Goal: Task Accomplishment & Management: Use online tool/utility

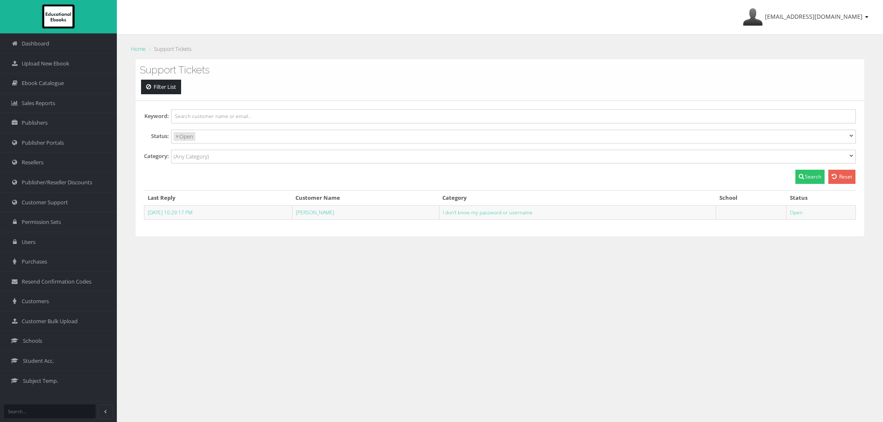
select select
click at [46, 346] on link "Schools" at bounding box center [58, 341] width 117 height 20
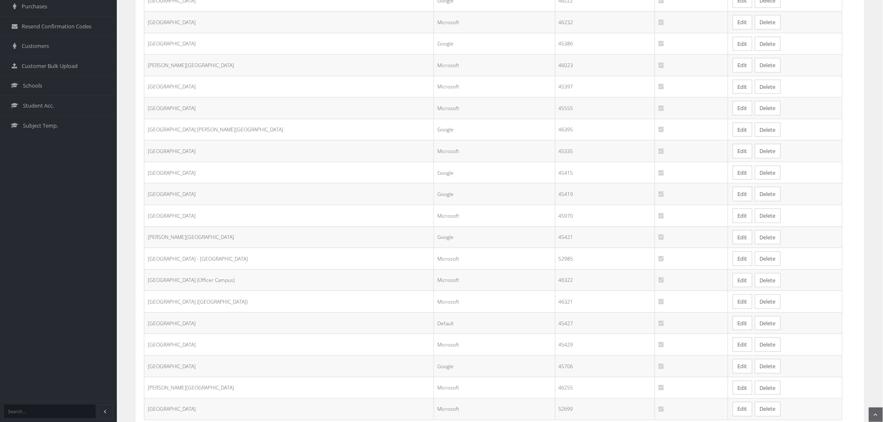
scroll to position [320, 0]
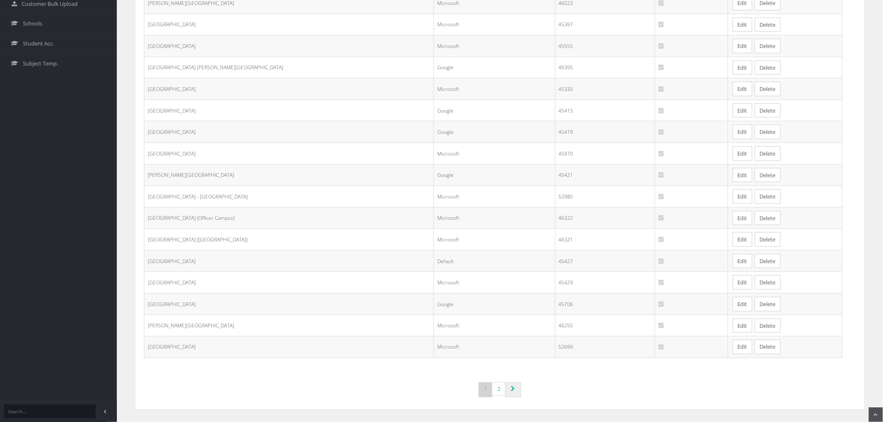
click at [515, 385] on link "Page navigation" at bounding box center [513, 390] width 16 height 15
click at [517, 388] on link "Page navigation" at bounding box center [513, 390] width 16 height 15
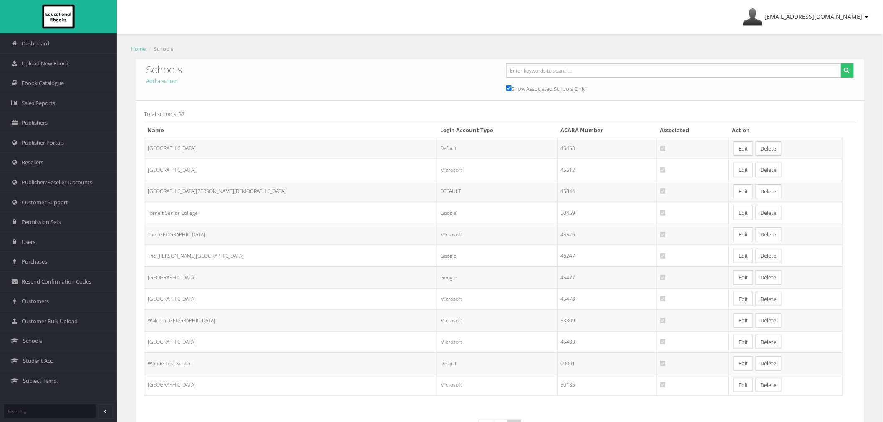
click at [729, 264] on td "Edit Delete" at bounding box center [786, 256] width 114 height 22
click at [734, 262] on link "Edit" at bounding box center [744, 256] width 20 height 15
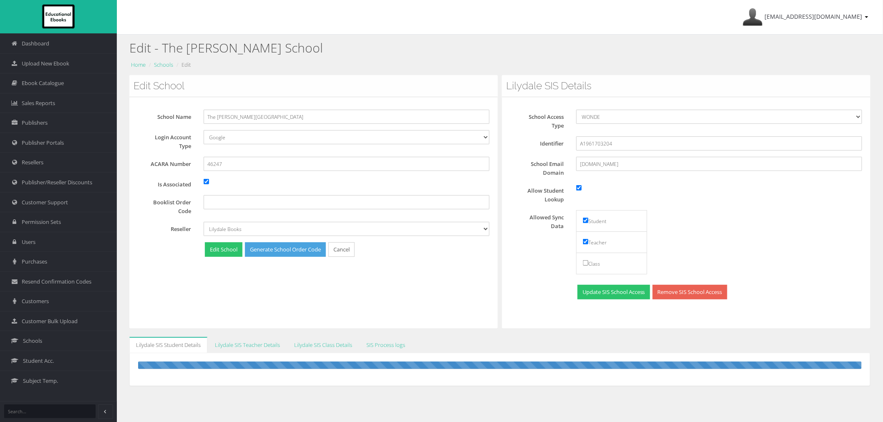
click at [439, 302] on div "Edit School School Name The [PERSON_NAME][GEOGRAPHIC_DATA] Login Account Type D…" at bounding box center [313, 202] width 369 height 254
click at [459, 269] on div "School Name The [PERSON_NAME][GEOGRAPHIC_DATA] Login Account Type Default Googl…" at bounding box center [313, 185] width 369 height 177
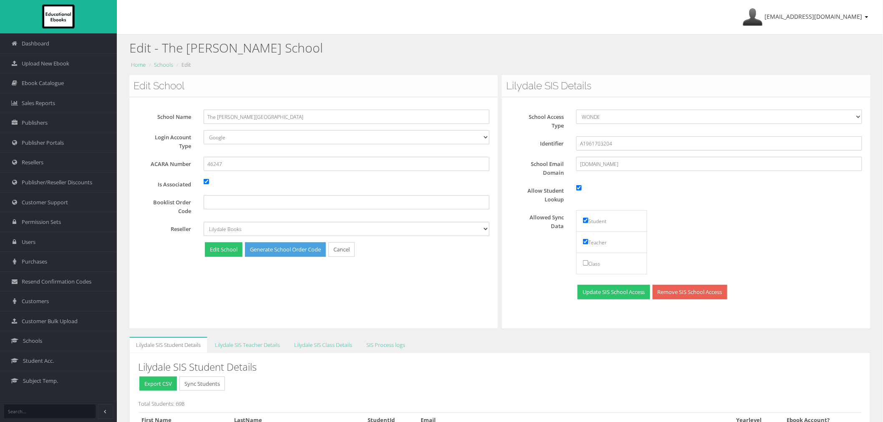
scroll to position [10020, 0]
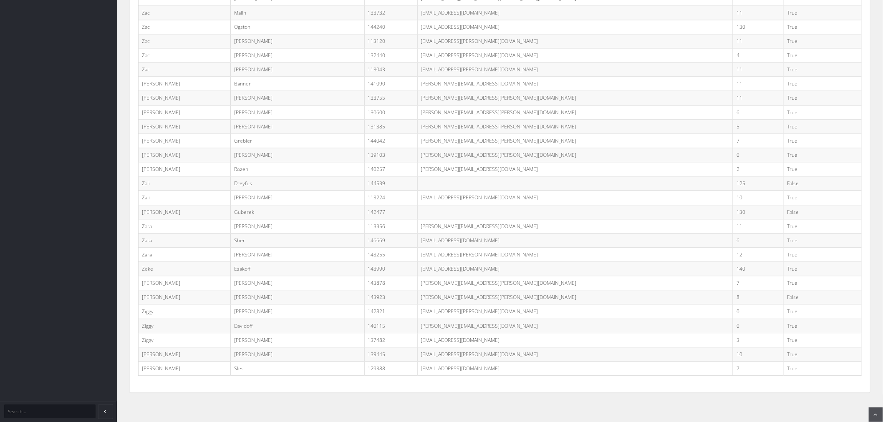
click at [469, 300] on td "zev.kolker@kds.vic.edu.au" at bounding box center [575, 297] width 316 height 14
copy tr "zev.kolker@kds.vic.edu.au"
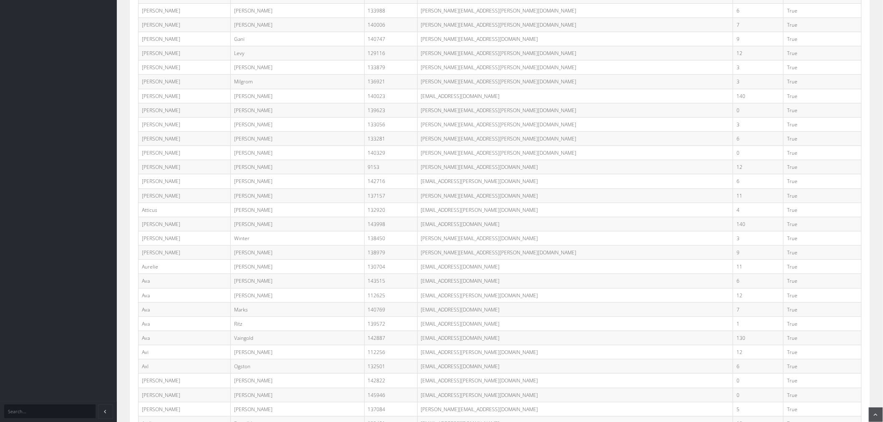
scroll to position [0, 0]
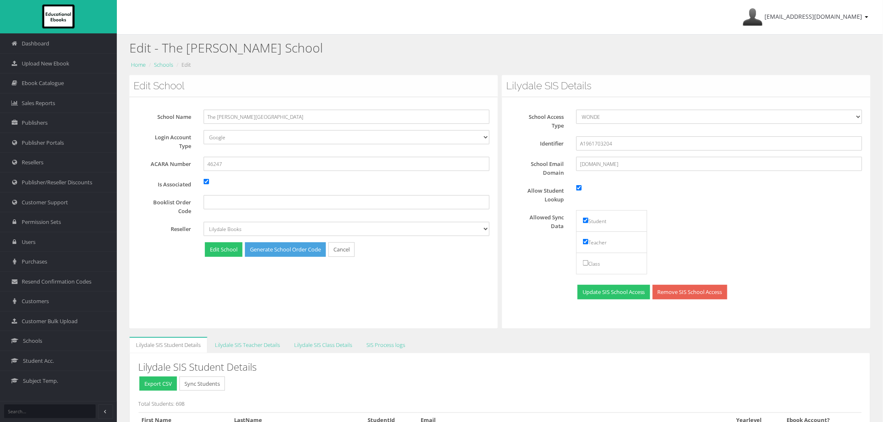
click at [195, 386] on button "Sync Students" at bounding box center [201, 384] width 45 height 15
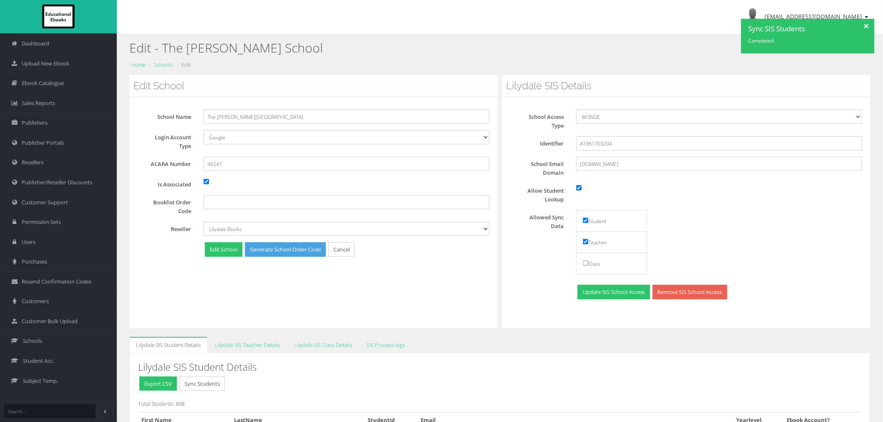
drag, startPoint x: 868, startPoint y: 24, endPoint x: 867, endPoint y: 33, distance: 8.4
click at [868, 24] on div at bounding box center [867, 25] width 15 height 13
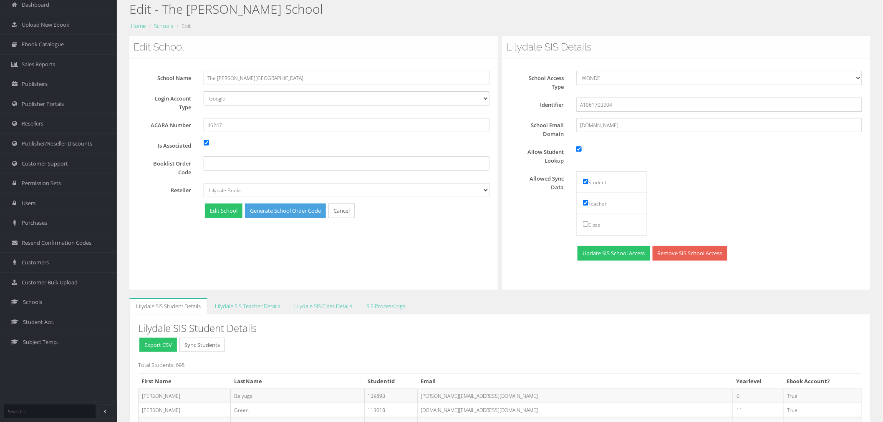
scroll to position [93, 0]
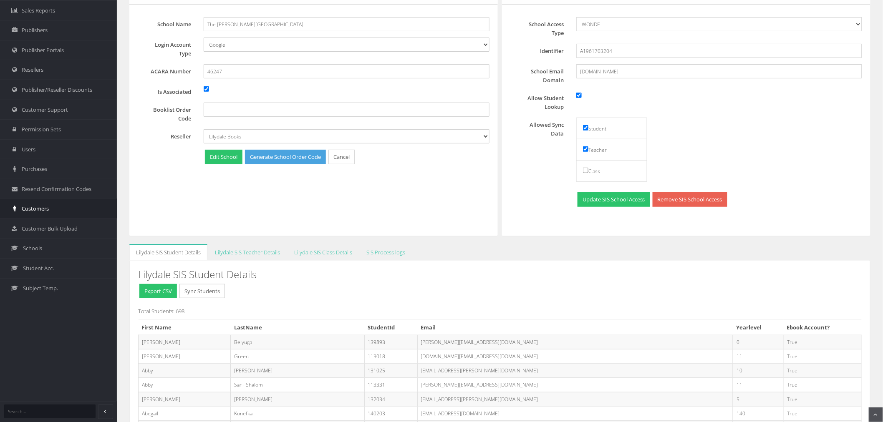
click at [36, 212] on span "Customers" at bounding box center [35, 209] width 27 height 8
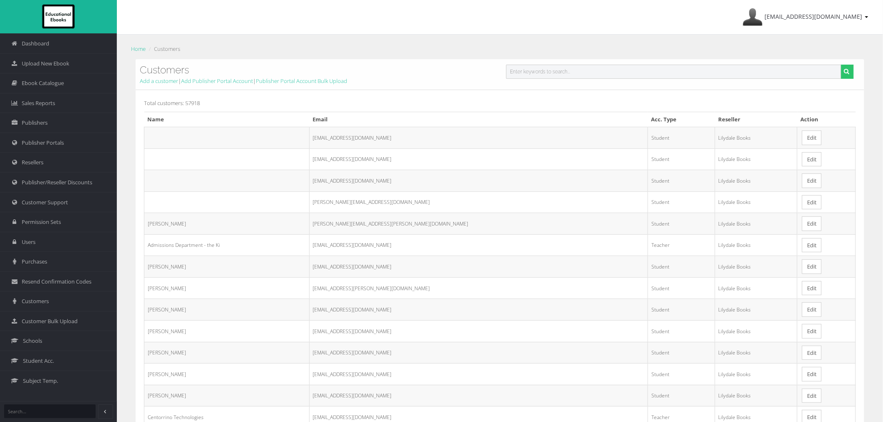
click at [520, 70] on input "text" at bounding box center [673, 72] width 335 height 14
paste input "[PERSON_NAME][EMAIL_ADDRESS][PERSON_NAME][DOMAIN_NAME]"
click at [841, 65] on button "submit" at bounding box center [847, 72] width 13 height 14
type input "[PERSON_NAME][EMAIL_ADDRESS][PERSON_NAME][DOMAIN_NAME]"
click at [841, 65] on button "submit" at bounding box center [847, 72] width 13 height 14
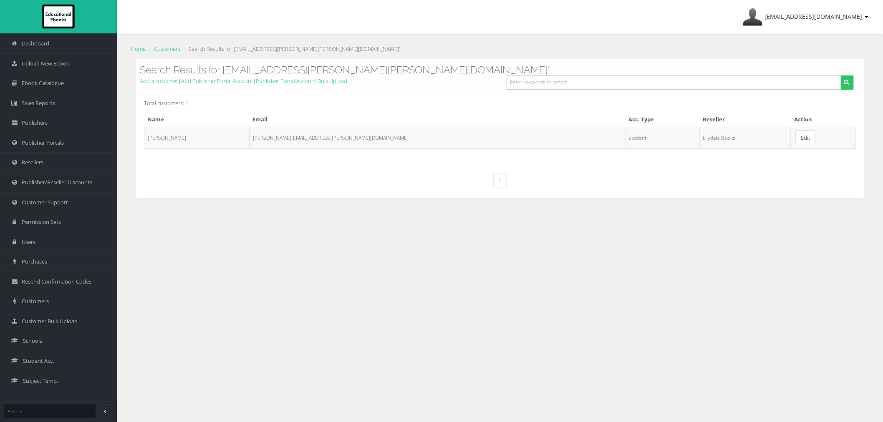
click at [796, 139] on link "Edit" at bounding box center [806, 138] width 20 height 15
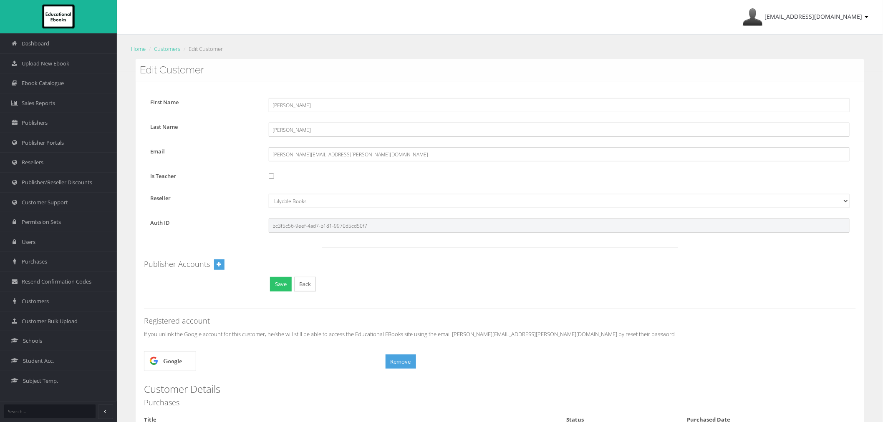
click at [319, 225] on input "bc3f5c56-9eef-4ad7-b181-9970d5cd50f7" at bounding box center [559, 226] width 581 height 14
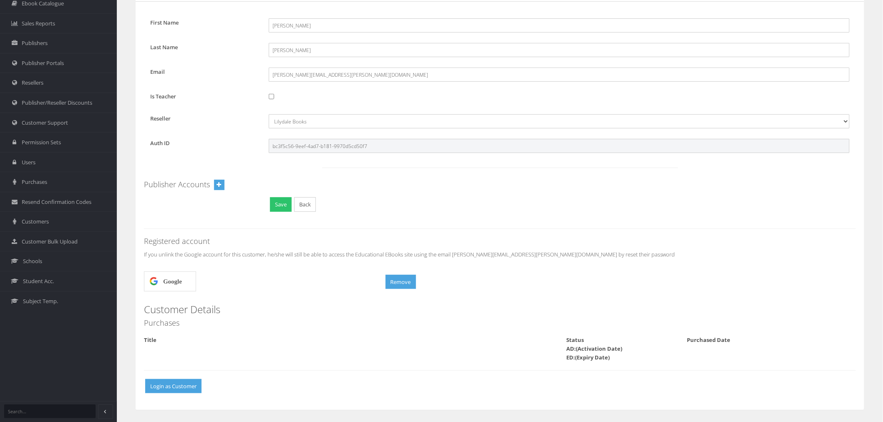
scroll to position [81, 0]
click at [520, 230] on div "First Name Zev Last Name Kolker Email zev.kolker@kds.vic.edu.au Is Teacher Rese…" at bounding box center [500, 205] width 729 height 409
click at [54, 253] on link "Schools" at bounding box center [58, 261] width 117 height 20
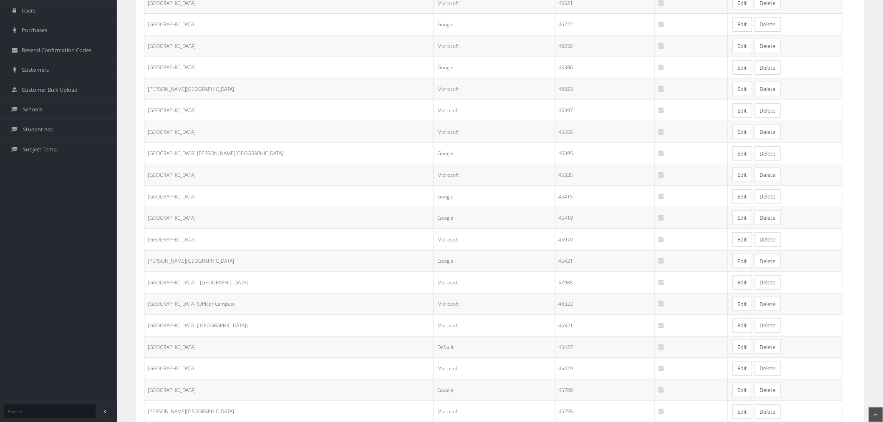
scroll to position [320, 0]
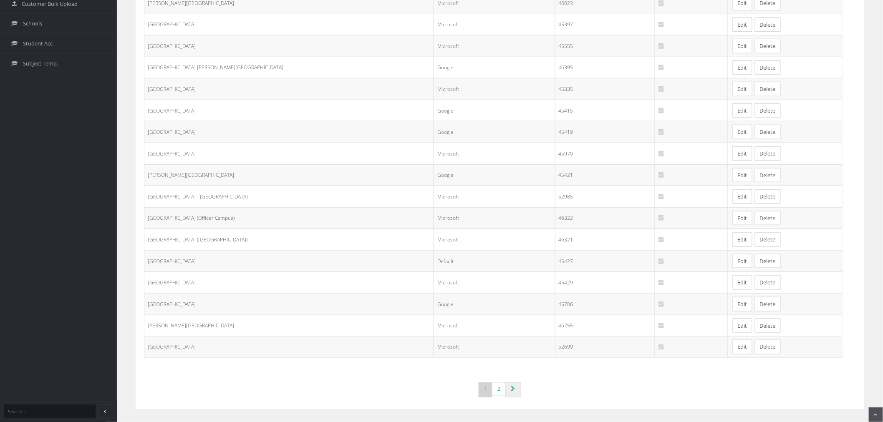
click at [520, 389] on link "Page navigation" at bounding box center [513, 390] width 16 height 15
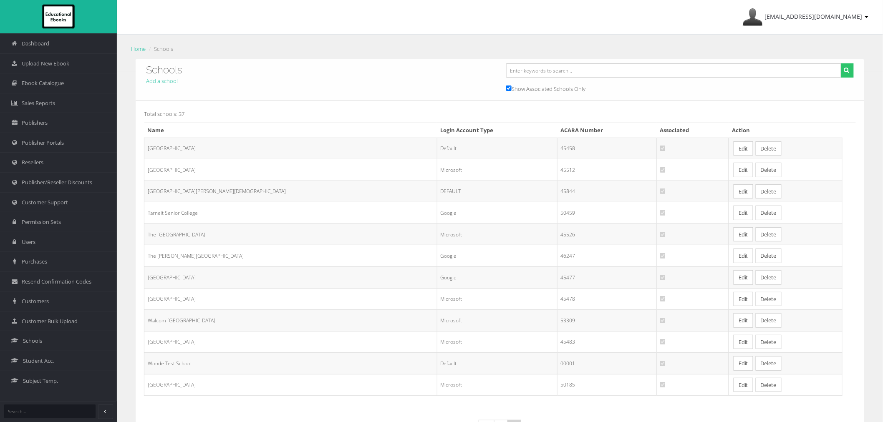
click at [734, 170] on link "Edit" at bounding box center [744, 170] width 20 height 15
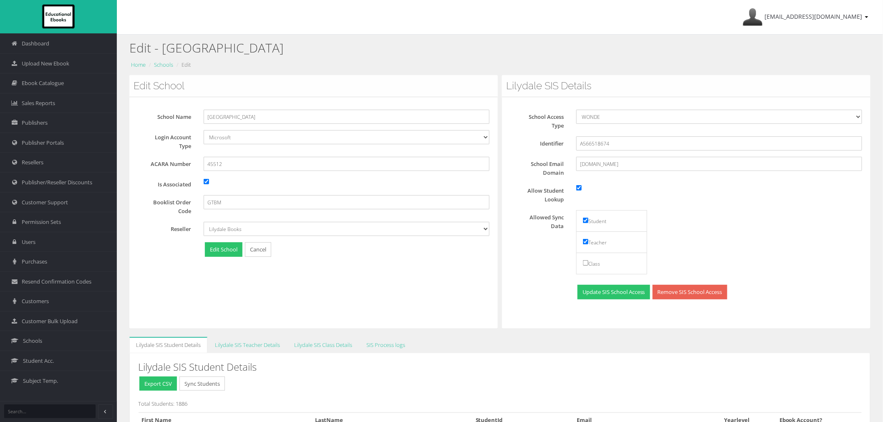
scroll to position [21373, 0]
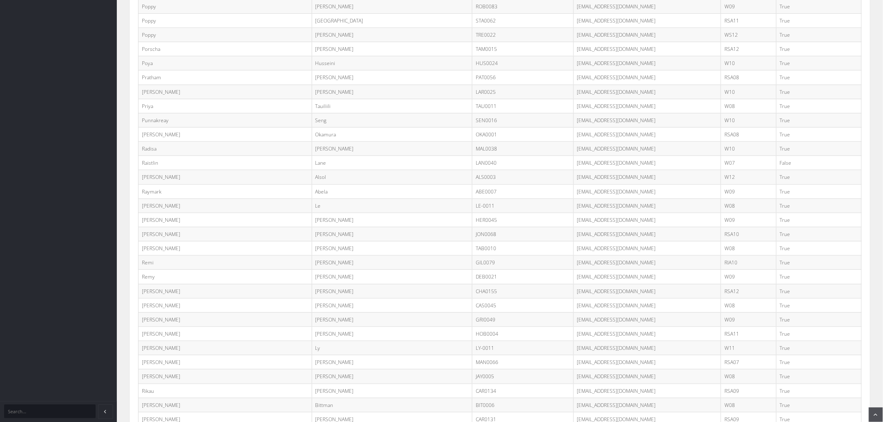
click at [573, 170] on td "[EMAIL_ADDRESS][DOMAIN_NAME]" at bounding box center [647, 163] width 148 height 14
click at [573, 170] on td "LAN0040@rowvillesc.vic.edu.au" at bounding box center [647, 163] width 148 height 14
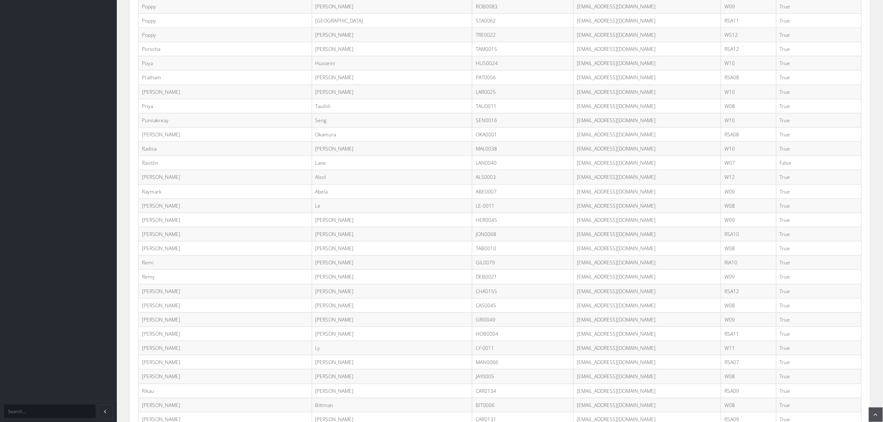
click at [573, 170] on td "[EMAIL_ADDRESS][DOMAIN_NAME]" at bounding box center [647, 163] width 148 height 14
click at [573, 170] on td "LAN0040@rowvillesc.vic.edu.au" at bounding box center [647, 163] width 148 height 14
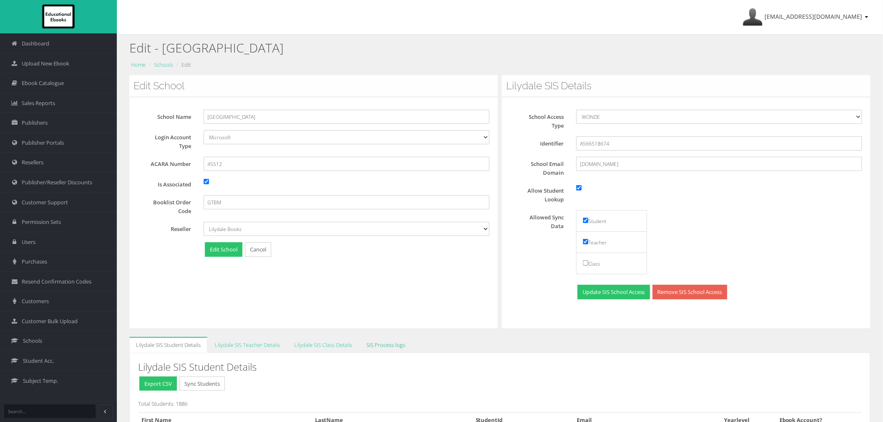
drag, startPoint x: 389, startPoint y: 334, endPoint x: 392, endPoint y: 341, distance: 7.8
click at [392, 341] on link "SIS Process logs" at bounding box center [386, 345] width 52 height 16
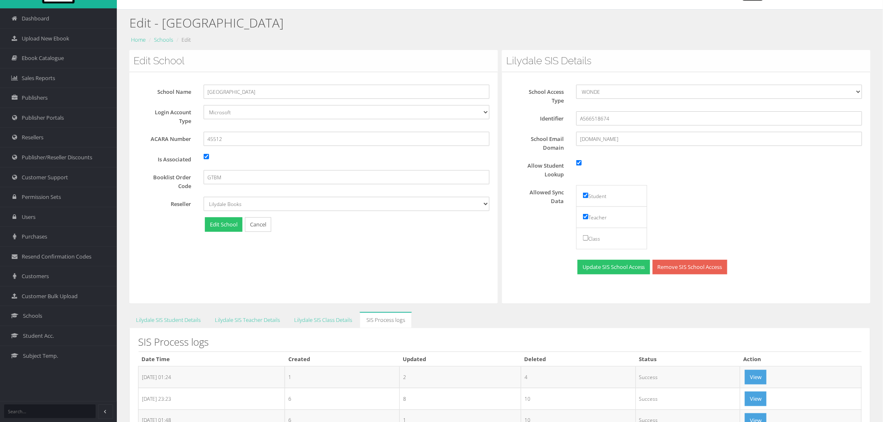
scroll to position [46, 0]
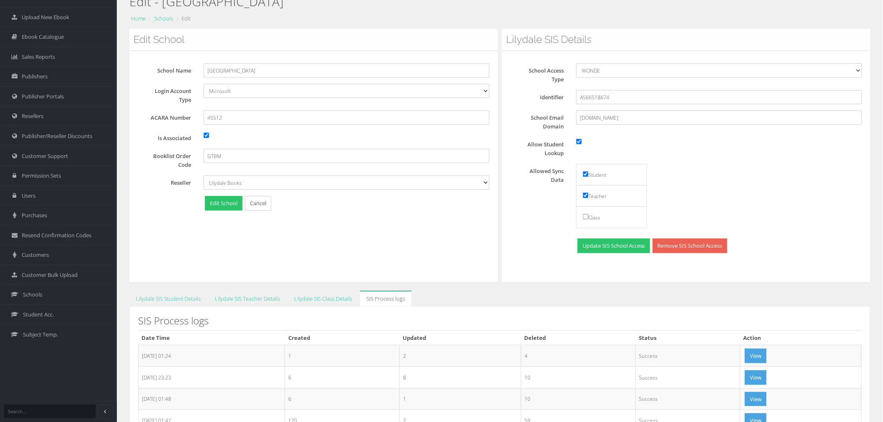
click at [753, 363] on td "View" at bounding box center [800, 357] width 121 height 22
click at [754, 357] on button "View" at bounding box center [756, 356] width 22 height 15
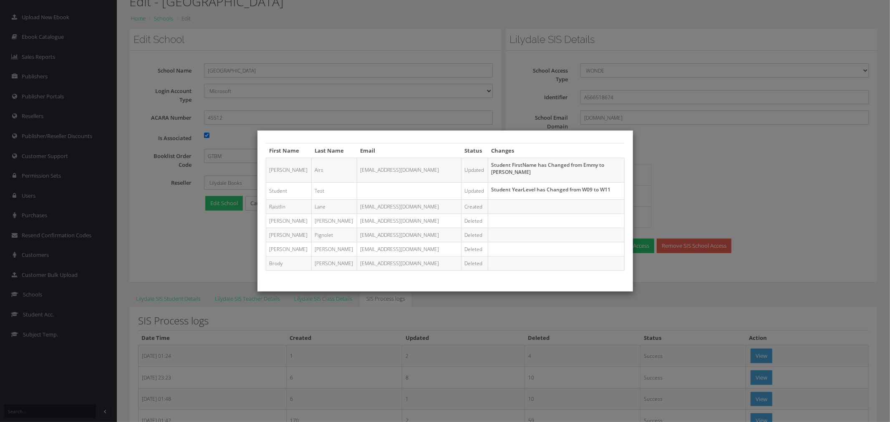
click at [786, 288] on div "First Name Last Name Email Status Changes Emily Airs AIR0002@rowvillesc.vic.edu…" at bounding box center [445, 211] width 890 height 422
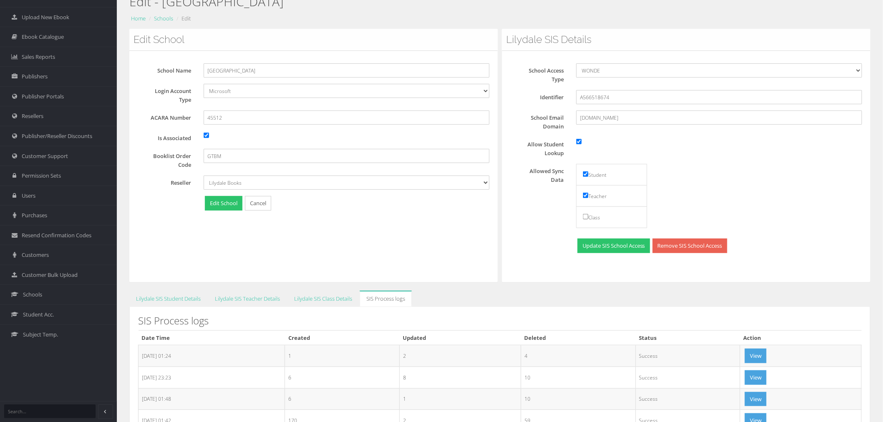
click at [729, 273] on div "Lilydale SIS Details School Access Type File Import LISS WONDE Identifier A5665…" at bounding box center [686, 156] width 369 height 254
click at [821, 249] on div "Update SIS School Access Remove SIS School Access" at bounding box center [689, 247] width 358 height 17
click at [60, 255] on link "Customers" at bounding box center [58, 255] width 117 height 20
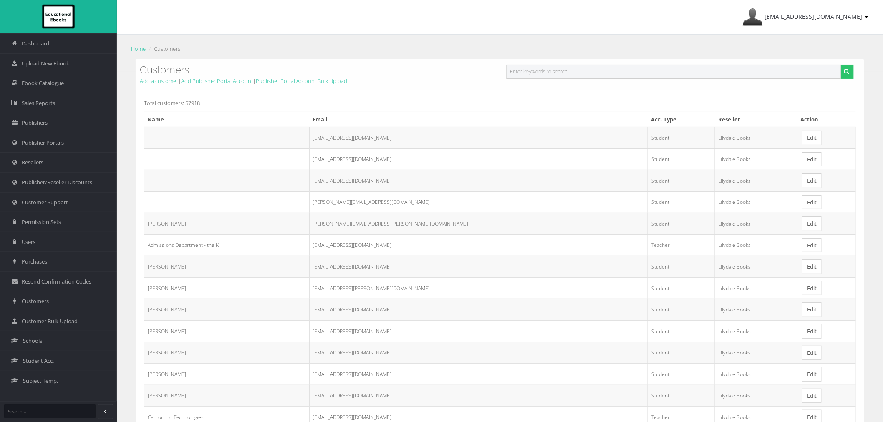
click at [615, 71] on input "text" at bounding box center [673, 72] width 335 height 14
paste input "[EMAIL_ADDRESS][DOMAIN_NAME]"
type input "[EMAIL_ADDRESS][DOMAIN_NAME]"
click at [841, 65] on button "submit" at bounding box center [847, 72] width 13 height 14
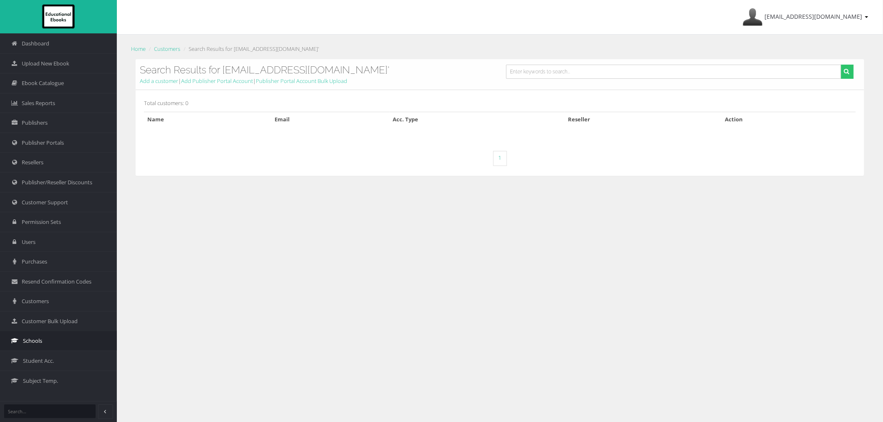
click at [35, 340] on span "Schools" at bounding box center [32, 341] width 19 height 8
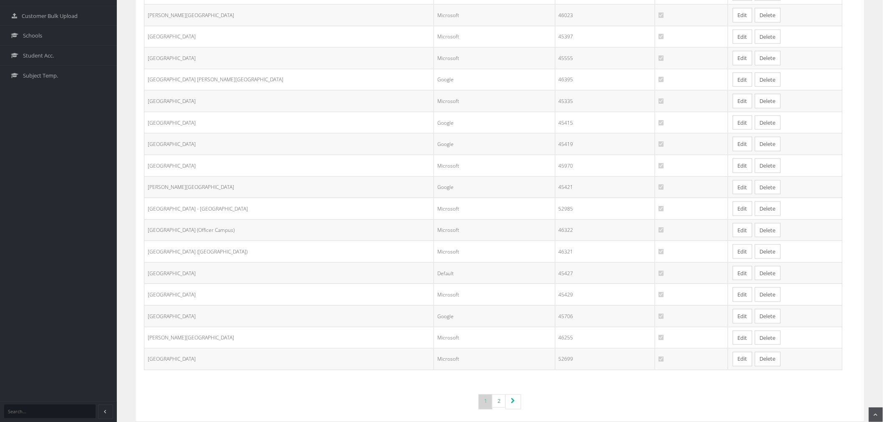
scroll to position [320, 0]
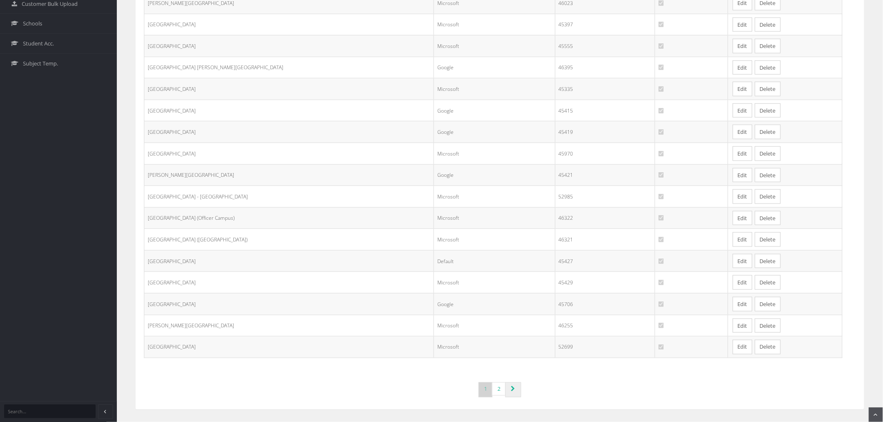
click at [511, 390] on icon "Page navigation" at bounding box center [513, 389] width 4 height 6
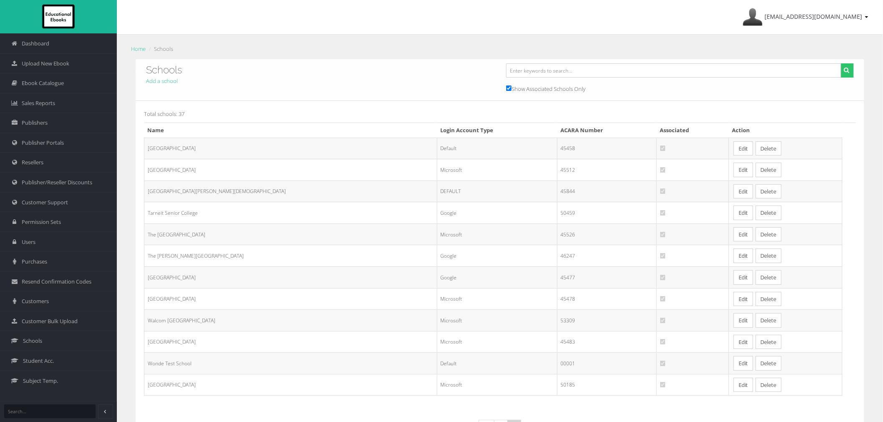
click at [734, 168] on link "Edit" at bounding box center [744, 170] width 20 height 15
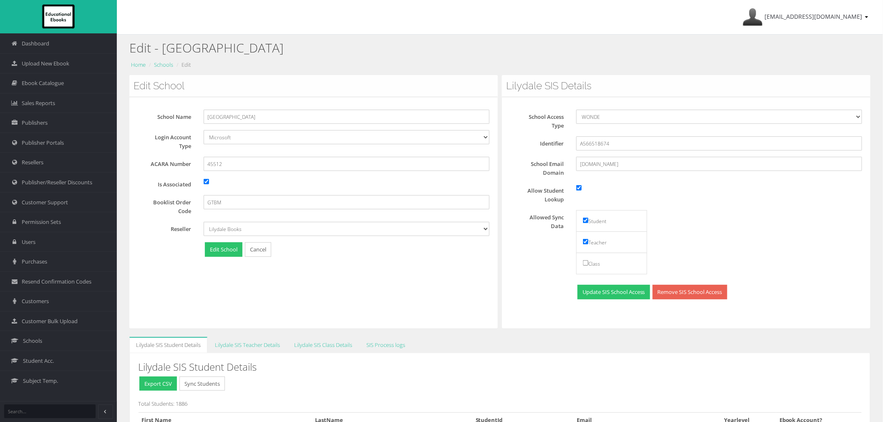
click at [451, 295] on div "Edit School School Name Rowville Secondary College Login Account Type Default G…" at bounding box center [313, 202] width 369 height 254
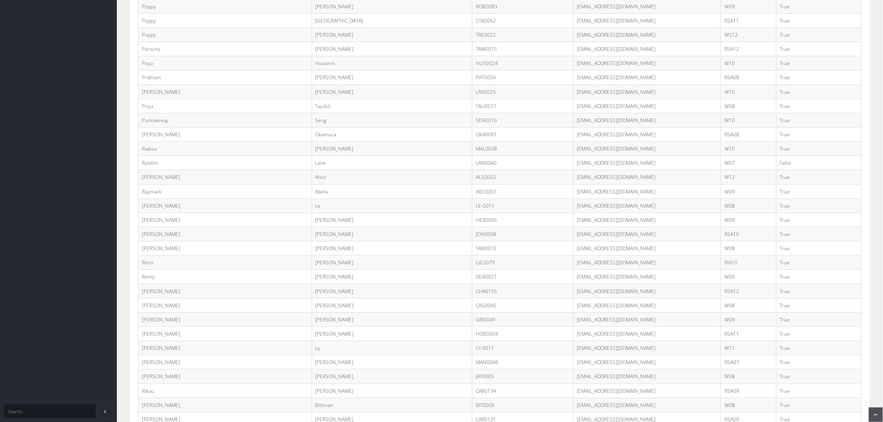
click at [312, 170] on td "Lane" at bounding box center [392, 163] width 161 height 14
click at [573, 170] on td "LAN0040@rowvillesc.vic.edu.au" at bounding box center [647, 163] width 148 height 14
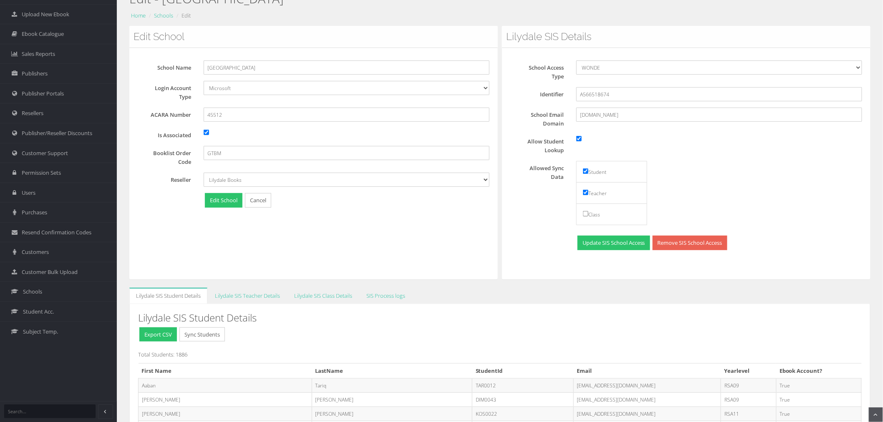
scroll to position [0, 0]
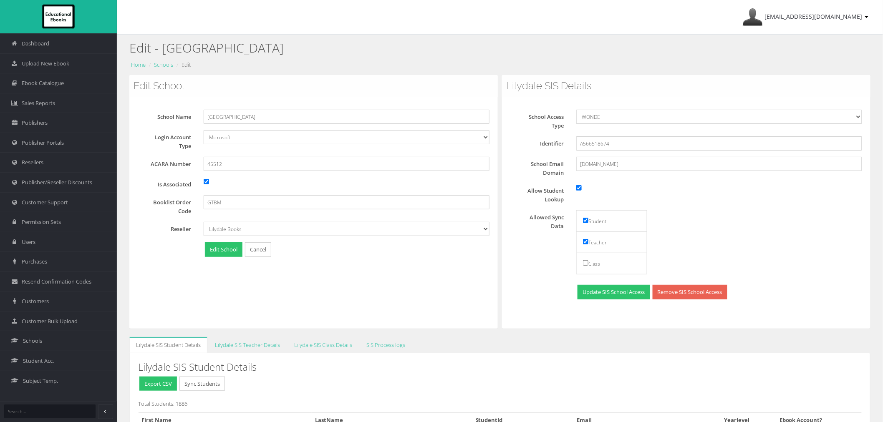
click at [197, 380] on button "Sync Students" at bounding box center [201, 384] width 45 height 15
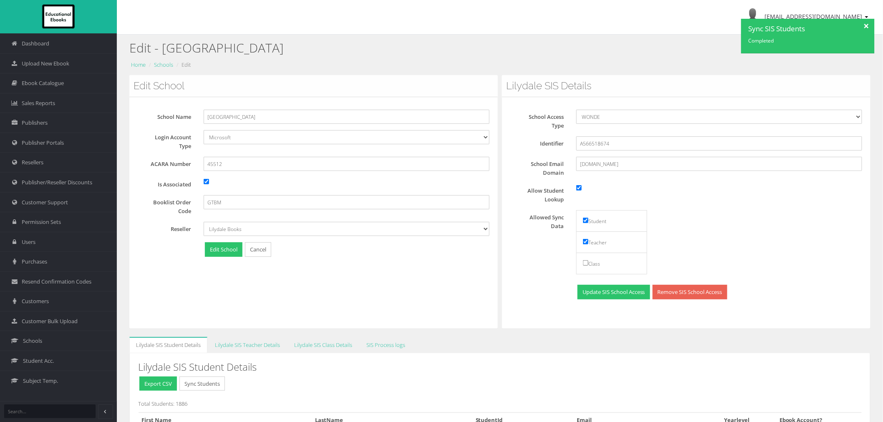
click at [789, 218] on div "Allowed Sync Data Student Teacher Class" at bounding box center [689, 244] width 358 height 68
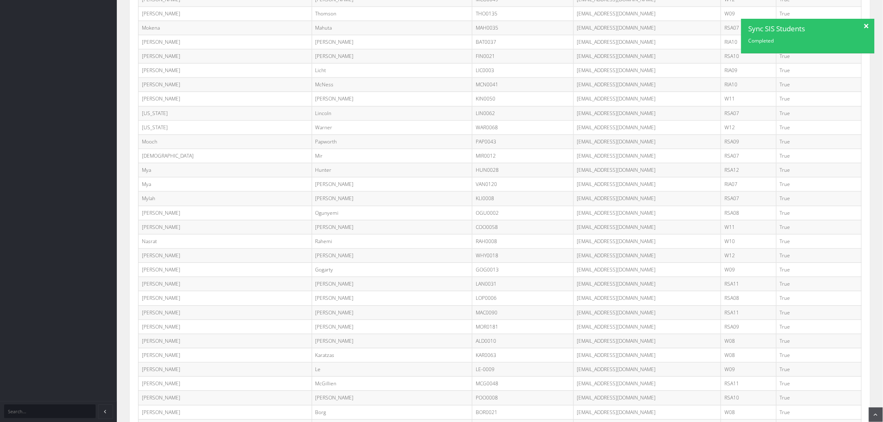
scroll to position [112, 0]
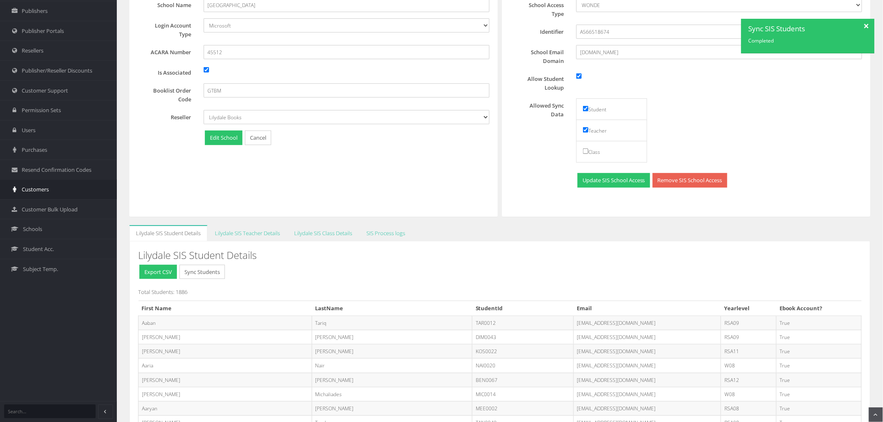
click at [30, 187] on span "Customers" at bounding box center [35, 190] width 27 height 8
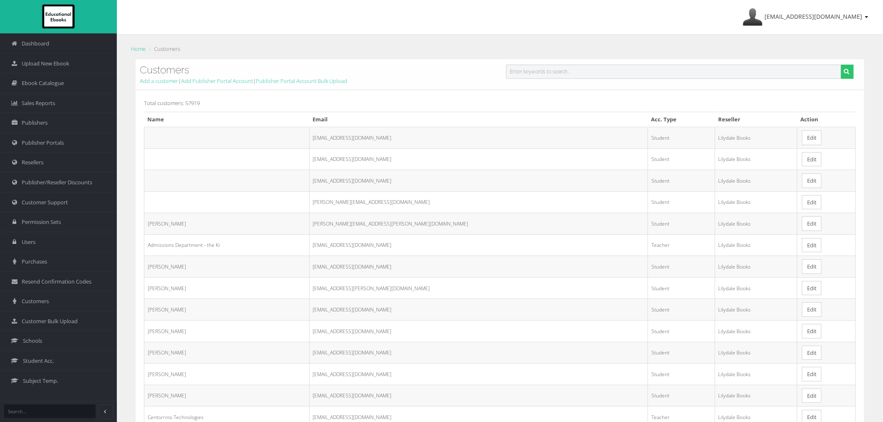
click at [625, 76] on input "text" at bounding box center [673, 72] width 335 height 14
paste input "[EMAIL_ADDRESS][DOMAIN_NAME]"
type input "[EMAIL_ADDRESS][DOMAIN_NAME]"
click at [841, 65] on button "submit" at bounding box center [847, 72] width 13 height 14
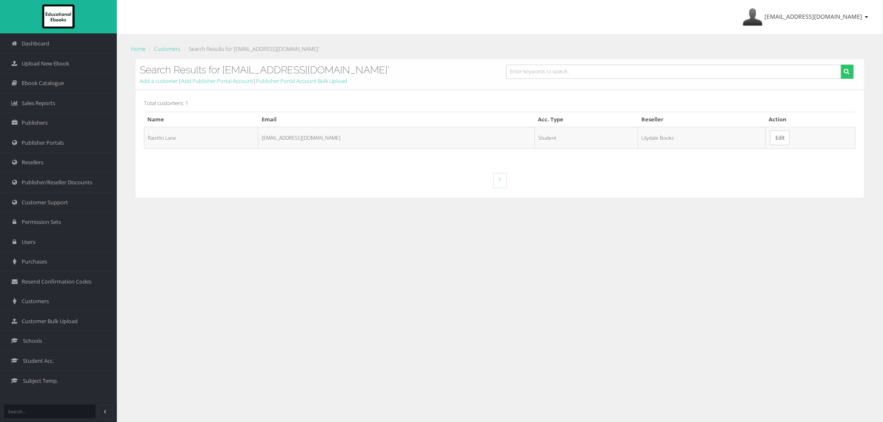
click at [782, 132] on link "Edit" at bounding box center [780, 138] width 20 height 15
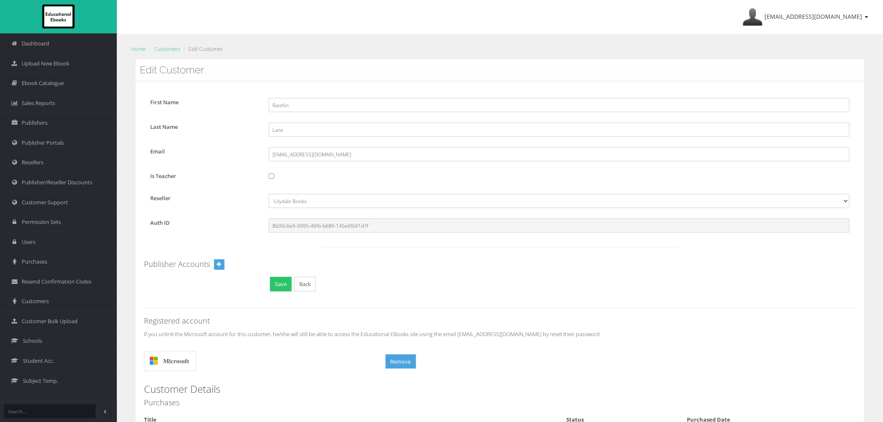
click at [321, 222] on input "8b00c6e6-0995-46fb-b689-145e6fb91d7f" at bounding box center [559, 226] width 581 height 14
click at [812, 22] on link "[EMAIL_ADDRESS][DOMAIN_NAME]" at bounding box center [806, 17] width 134 height 34
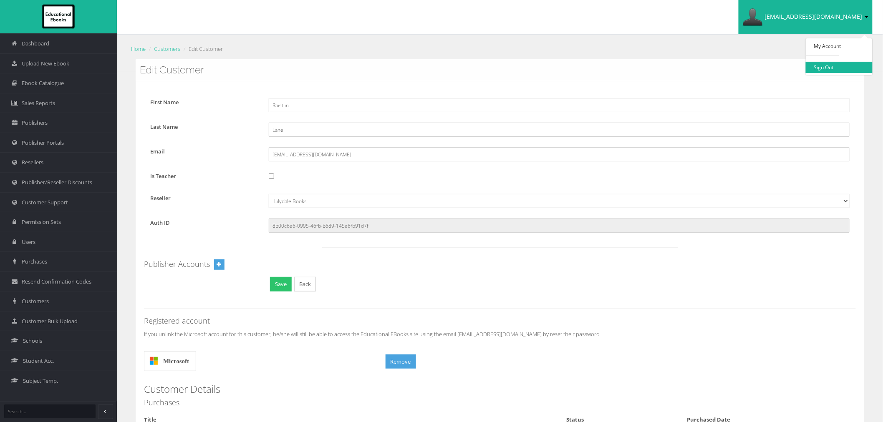
click at [827, 72] on link "Sign Out" at bounding box center [839, 67] width 67 height 11
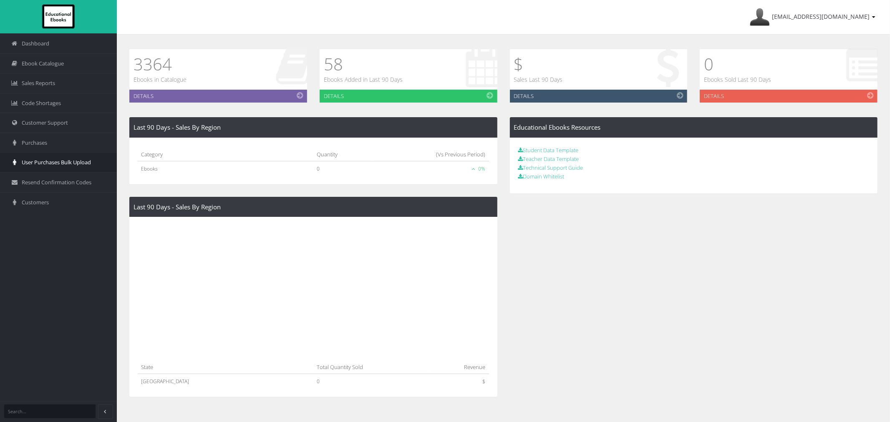
click at [49, 159] on span "User Purchases Bulk Upload" at bounding box center [56, 163] width 69 height 8
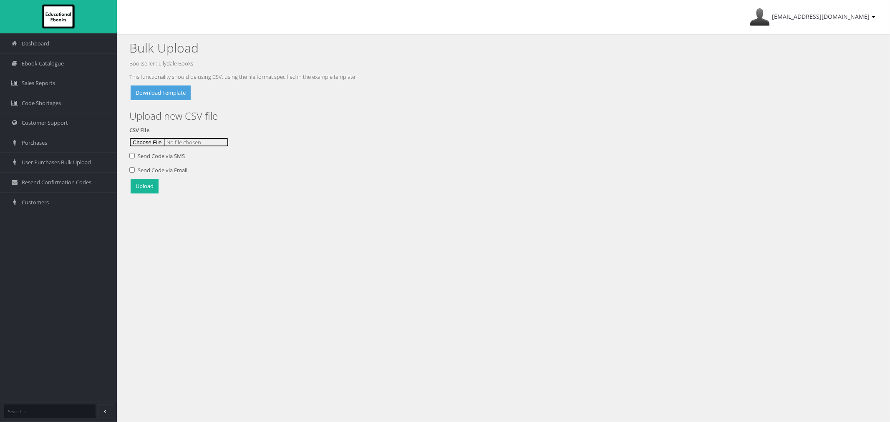
click at [144, 140] on input "file" at bounding box center [178, 142] width 99 height 9
type input "C:\fakepath\Multi School EE Upload [DATE]csv"
click at [149, 184] on button "Upload" at bounding box center [145, 186] width 28 height 15
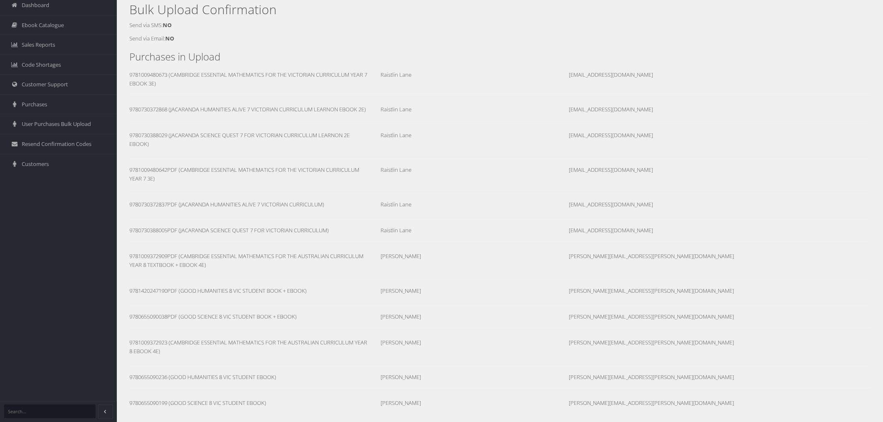
scroll to position [83, 0]
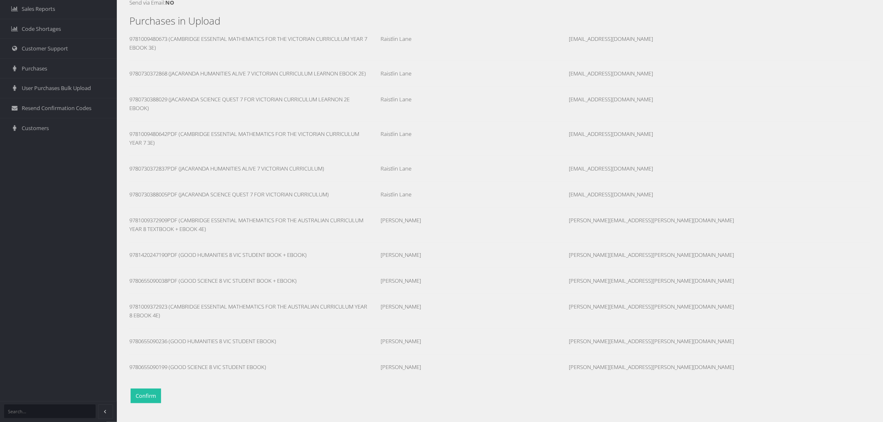
click at [136, 394] on button "Confirm" at bounding box center [146, 396] width 30 height 15
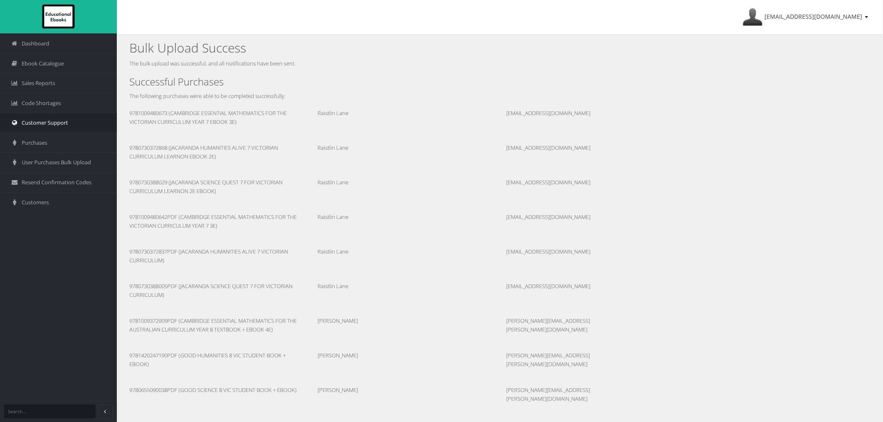
click at [54, 120] on span "Customer Support" at bounding box center [45, 123] width 46 height 8
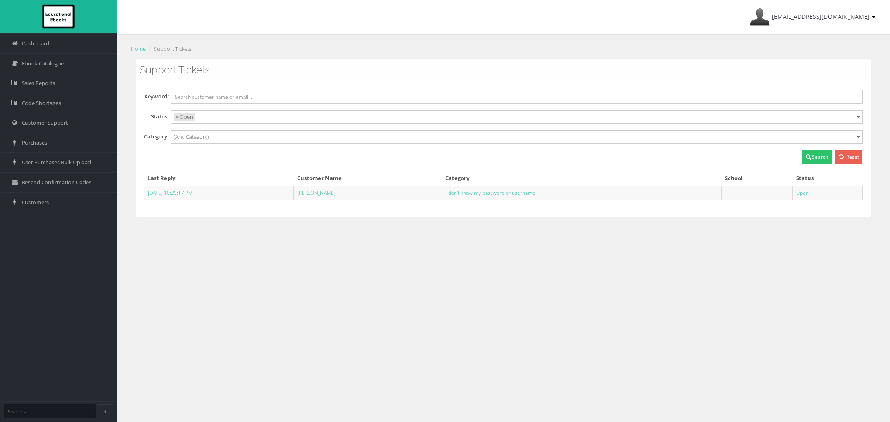
select select
